Goal: Use online tool/utility

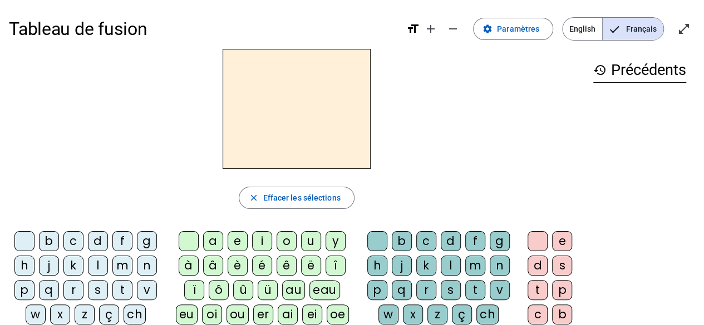
click at [98, 241] on div "d" at bounding box center [98, 241] width 20 height 20
click at [226, 308] on div "ou" at bounding box center [237, 315] width 22 height 20
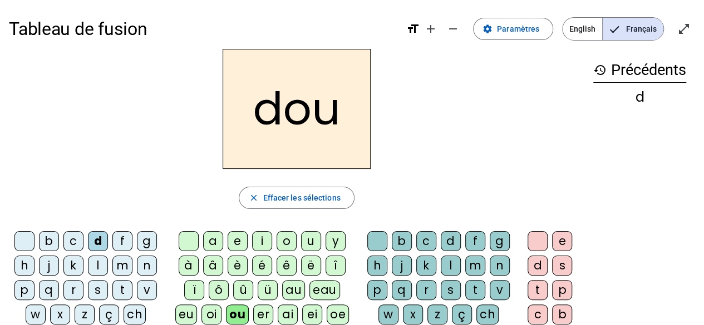
click at [422, 243] on div "c" at bounding box center [426, 241] width 20 height 20
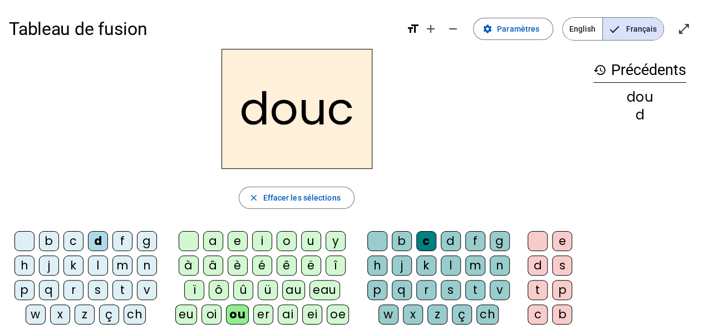
click at [563, 236] on div "e" at bounding box center [562, 241] width 20 height 20
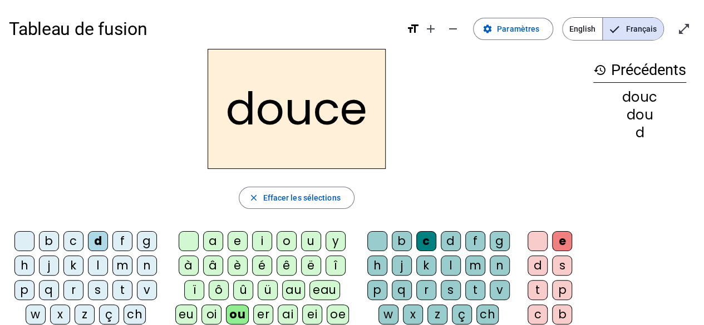
click at [261, 240] on div "i" at bounding box center [262, 241] width 20 height 20
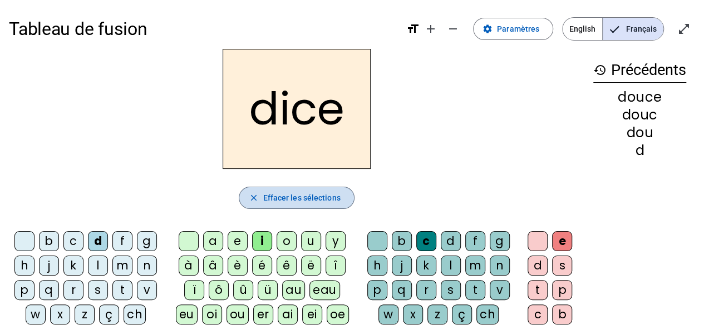
click at [308, 194] on span "Effacer les sélections" at bounding box center [301, 197] width 77 height 13
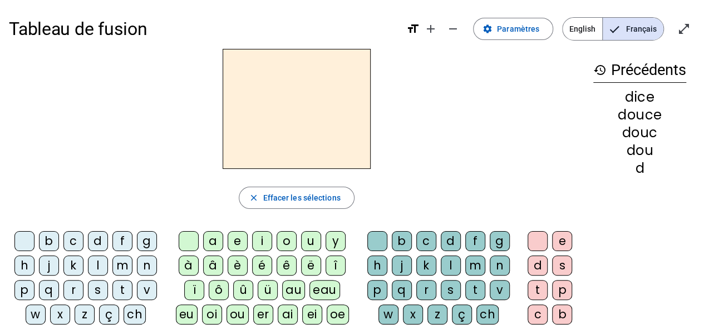
click at [17, 243] on div at bounding box center [24, 241] width 20 height 20
click at [186, 240] on div at bounding box center [189, 241] width 20 height 20
click at [386, 244] on div at bounding box center [377, 241] width 20 height 20
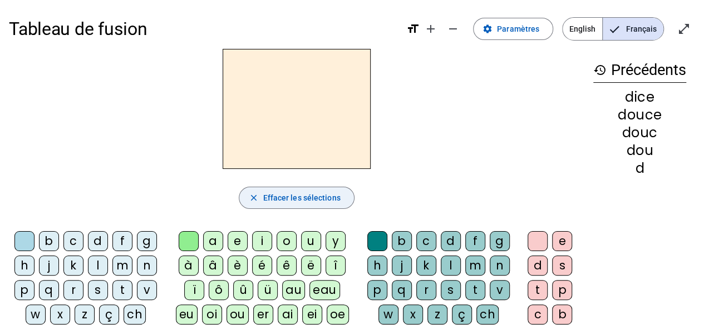
click at [297, 199] on span "Effacer les sélections" at bounding box center [301, 197] width 77 height 13
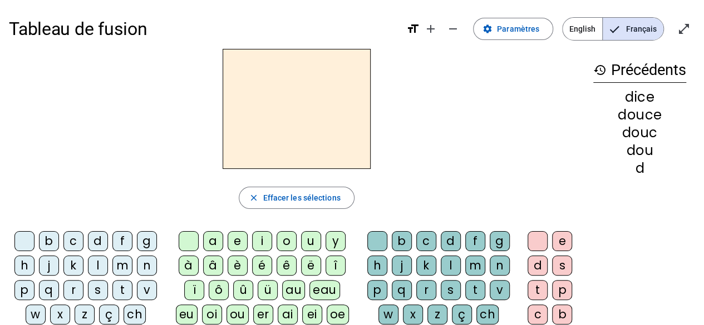
click at [120, 244] on div "f" at bounding box center [122, 241] width 20 height 20
click at [212, 242] on div "a" at bounding box center [213, 241] width 20 height 20
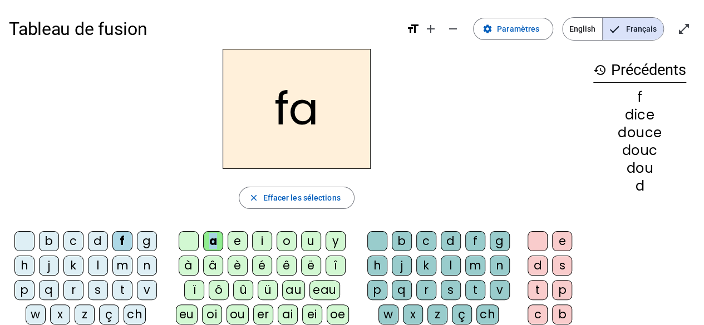
click at [212, 242] on div "a" at bounding box center [213, 241] width 20 height 20
click at [428, 241] on div "c" at bounding box center [426, 241] width 20 height 20
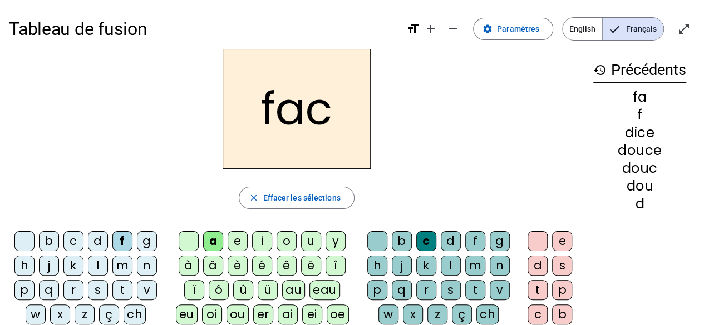
click at [561, 236] on div "e" at bounding box center [562, 241] width 20 height 20
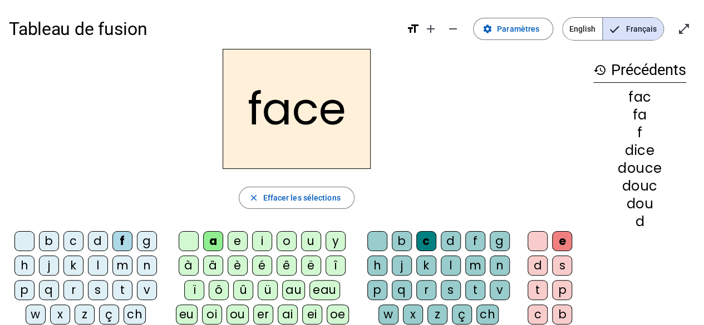
click at [22, 240] on div at bounding box center [24, 241] width 20 height 20
